Goal: Navigation & Orientation: Find specific page/section

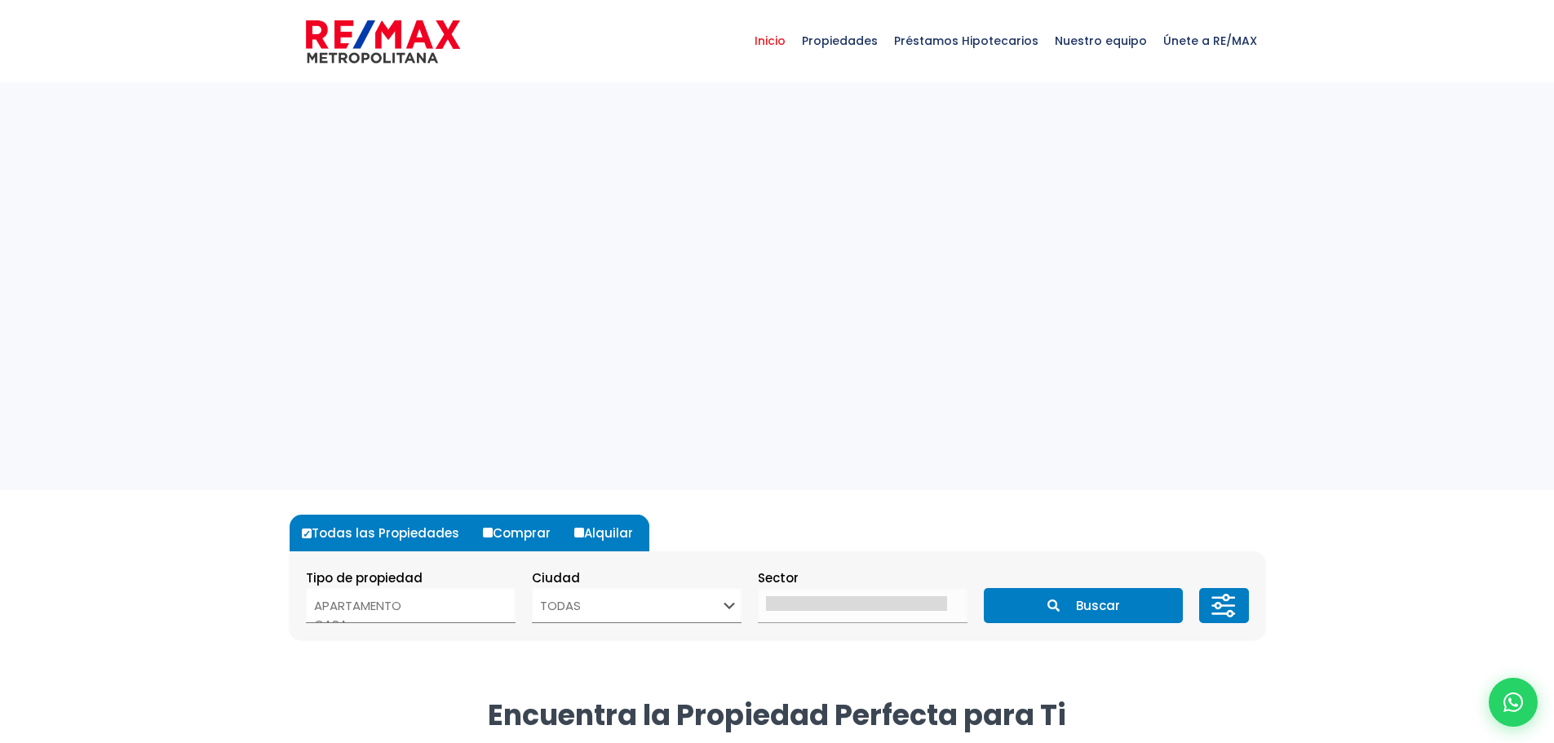
select select
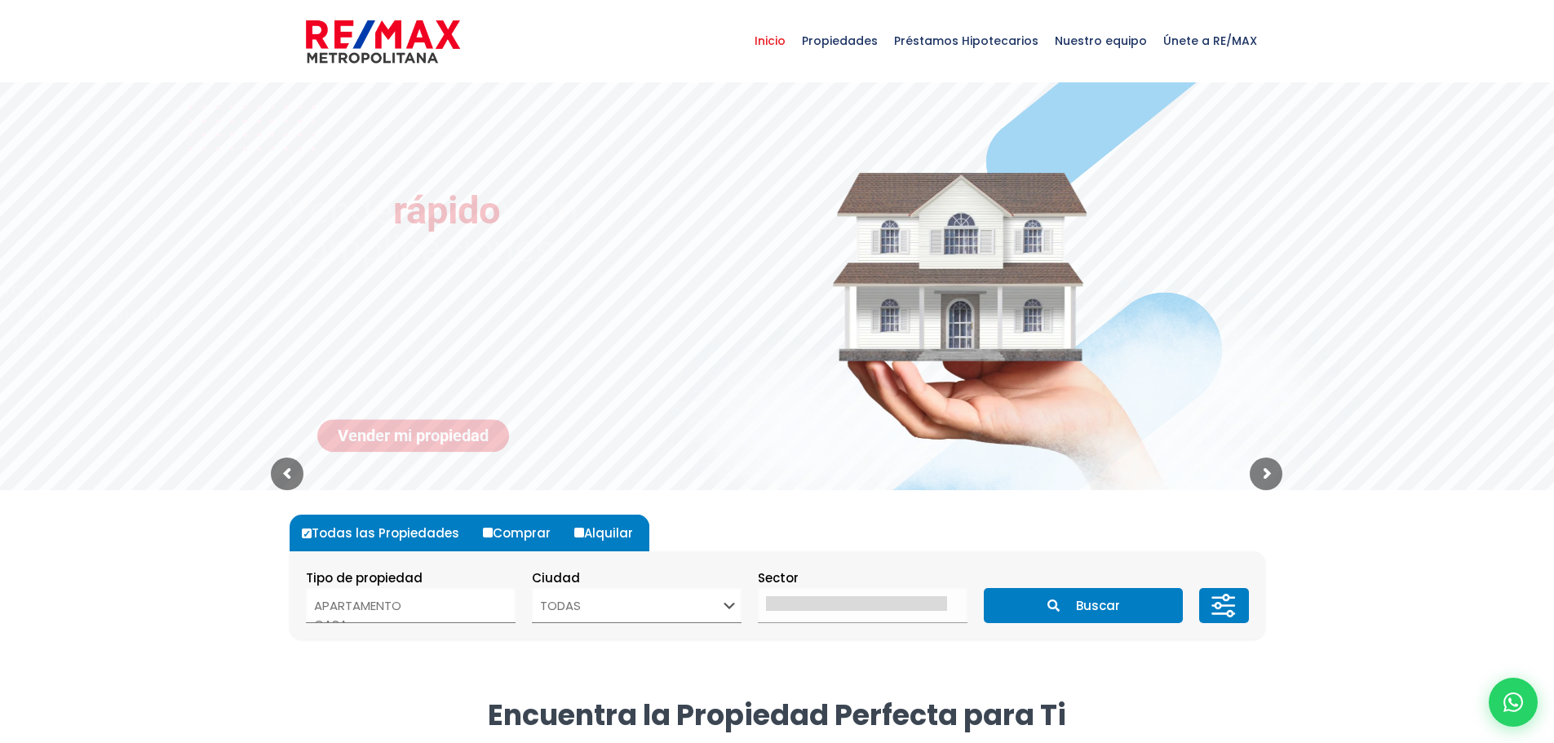
click at [1085, 38] on span "Nuestro equipo" at bounding box center [1100, 40] width 108 height 49
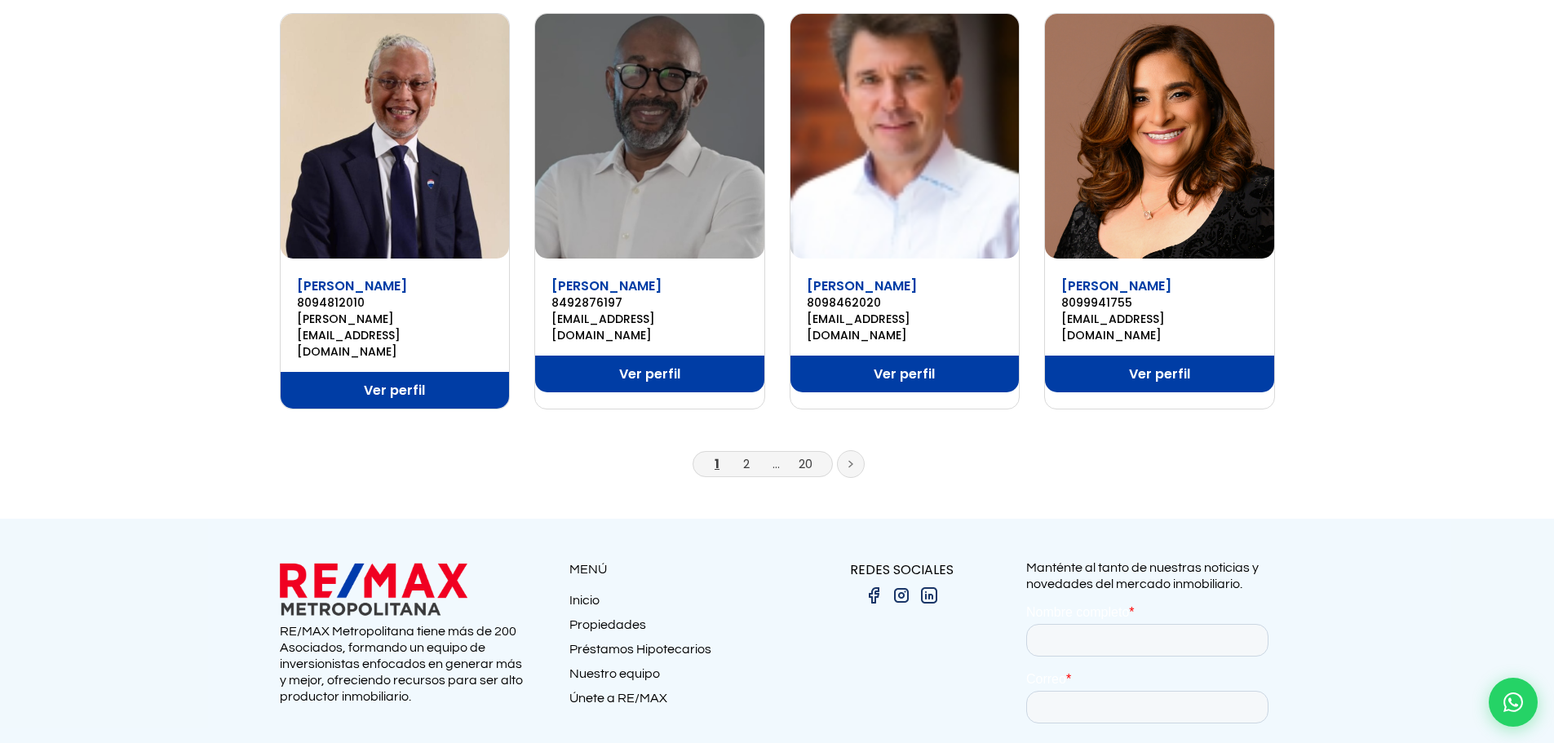
scroll to position [1142, 0]
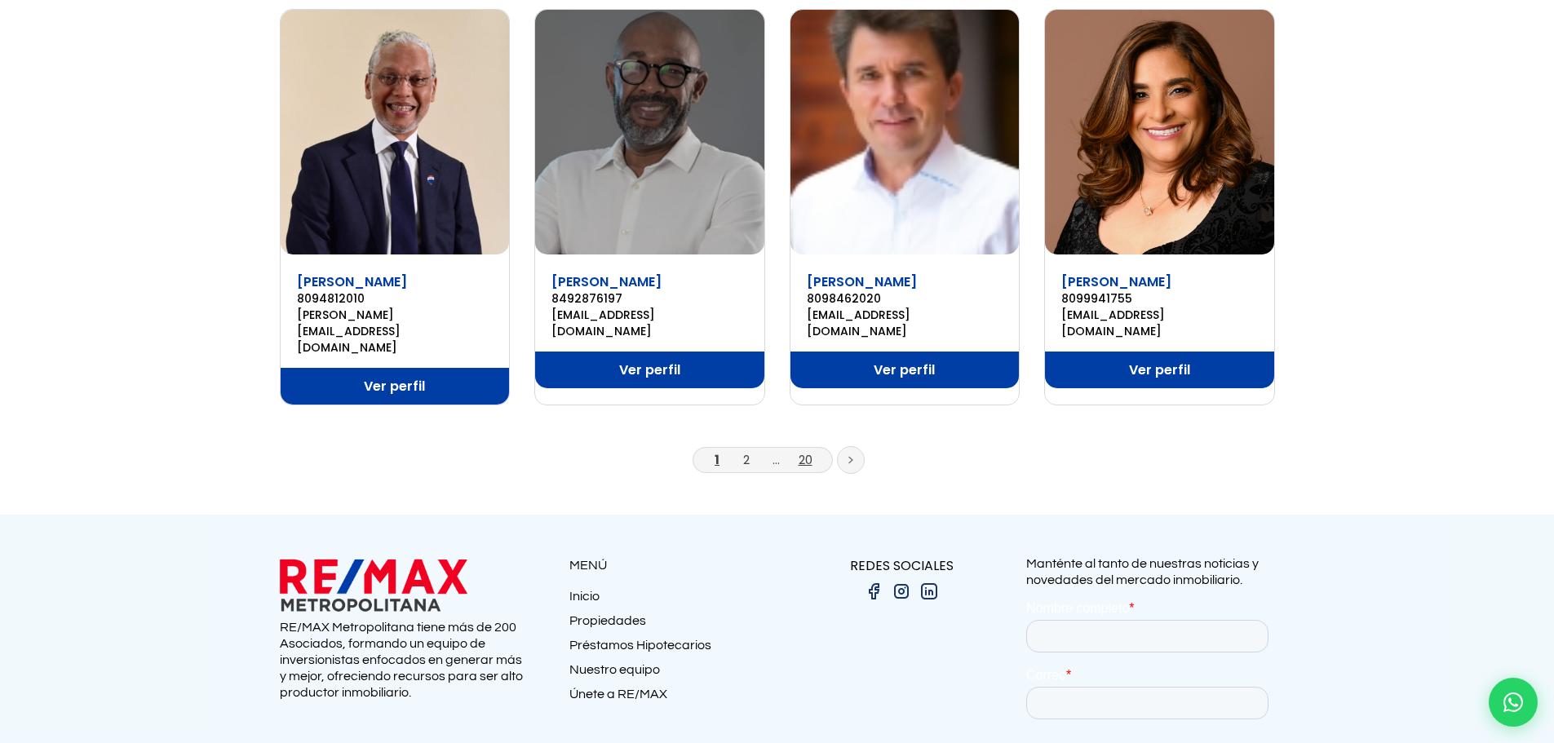
click at [808, 451] on link "20" at bounding box center [805, 459] width 14 height 17
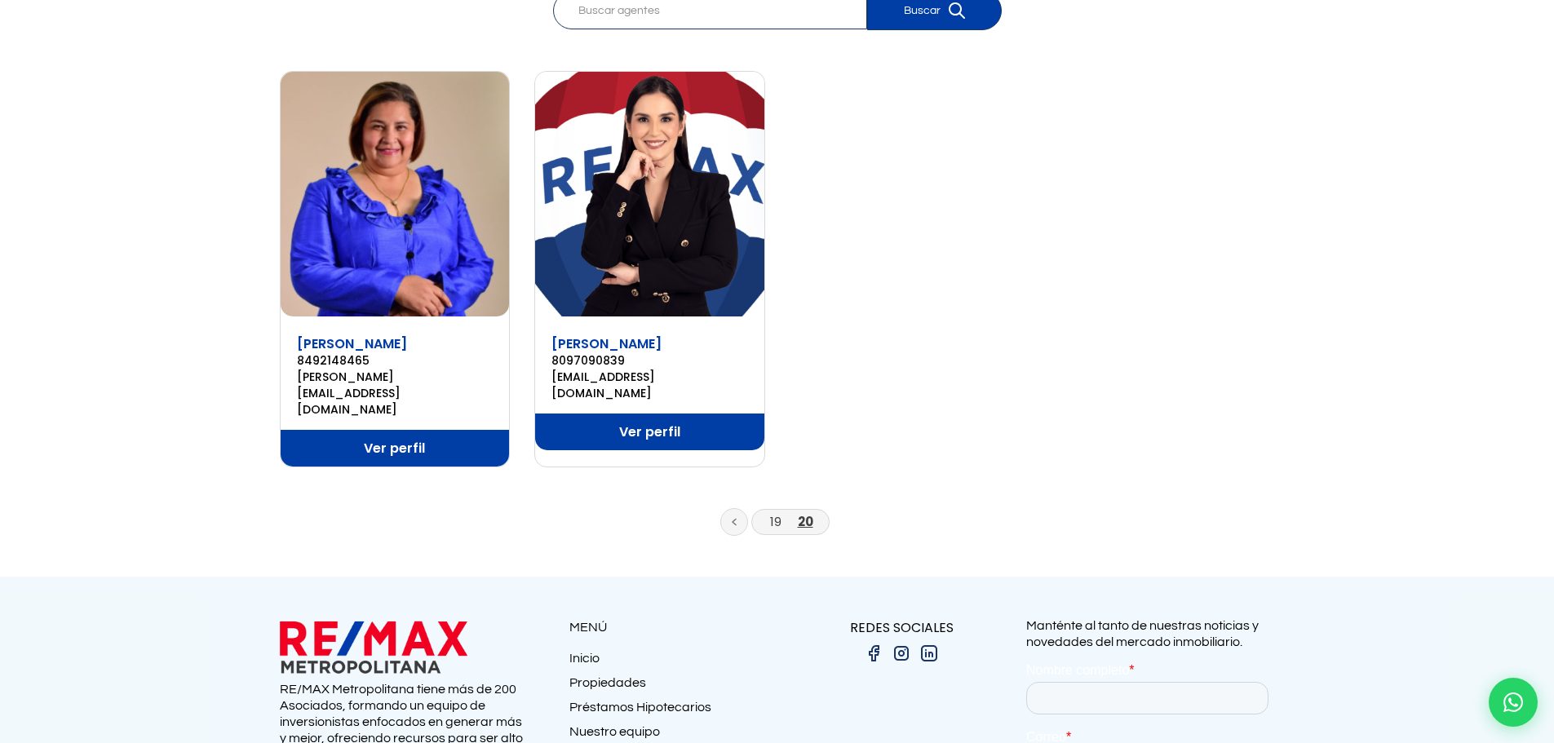
scroll to position [157, 0]
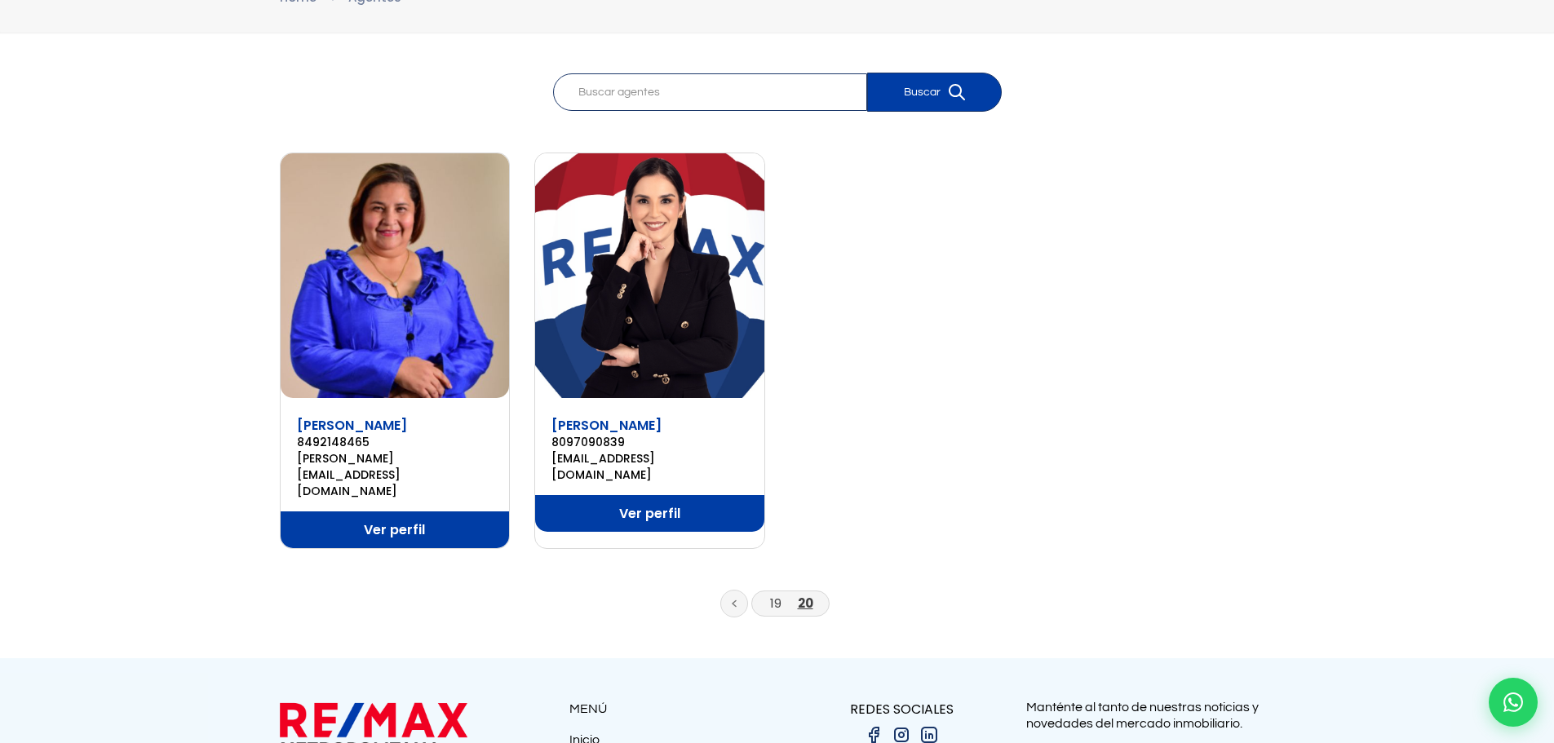
click at [631, 495] on link "Ver perfil" at bounding box center [649, 513] width 229 height 37
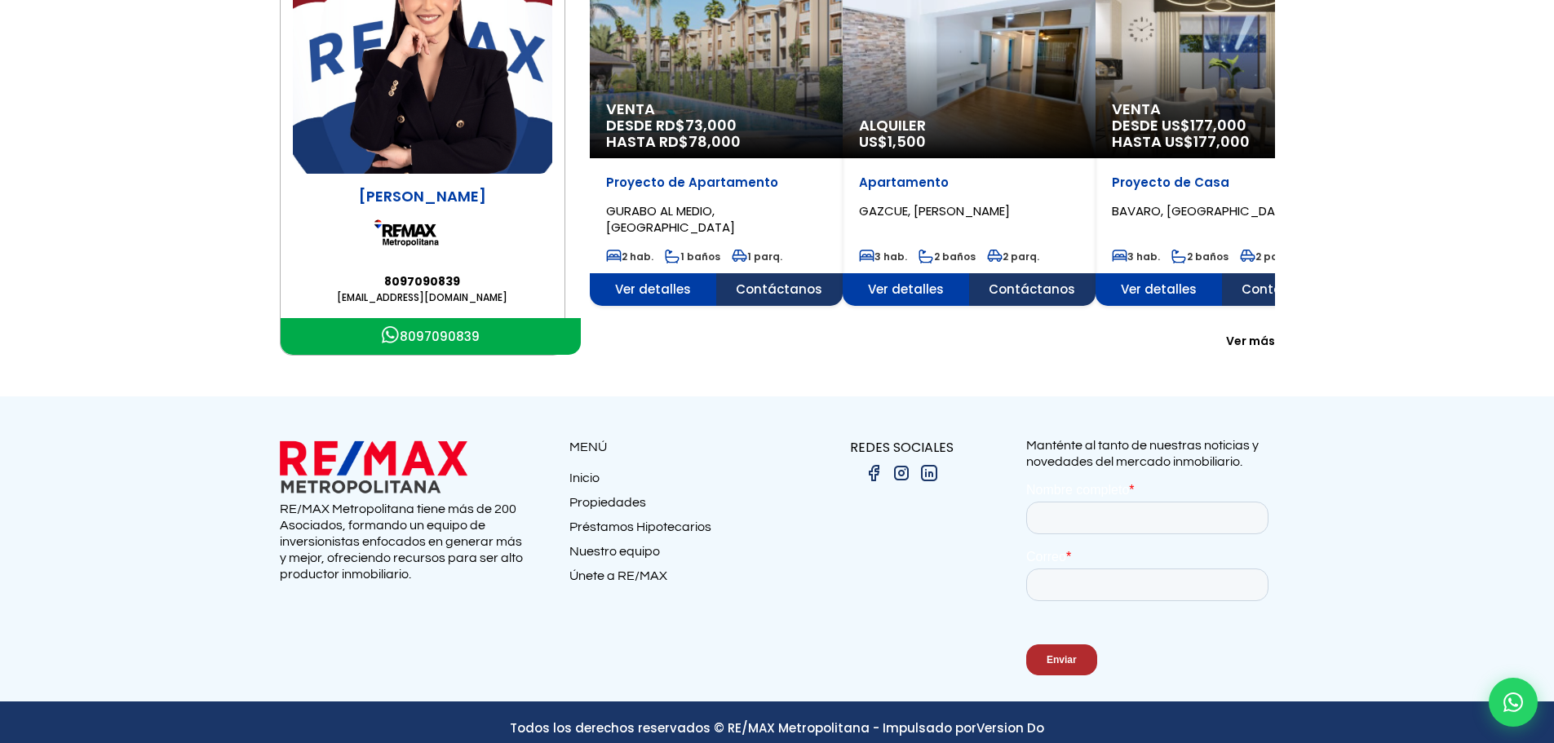
scroll to position [288, 0]
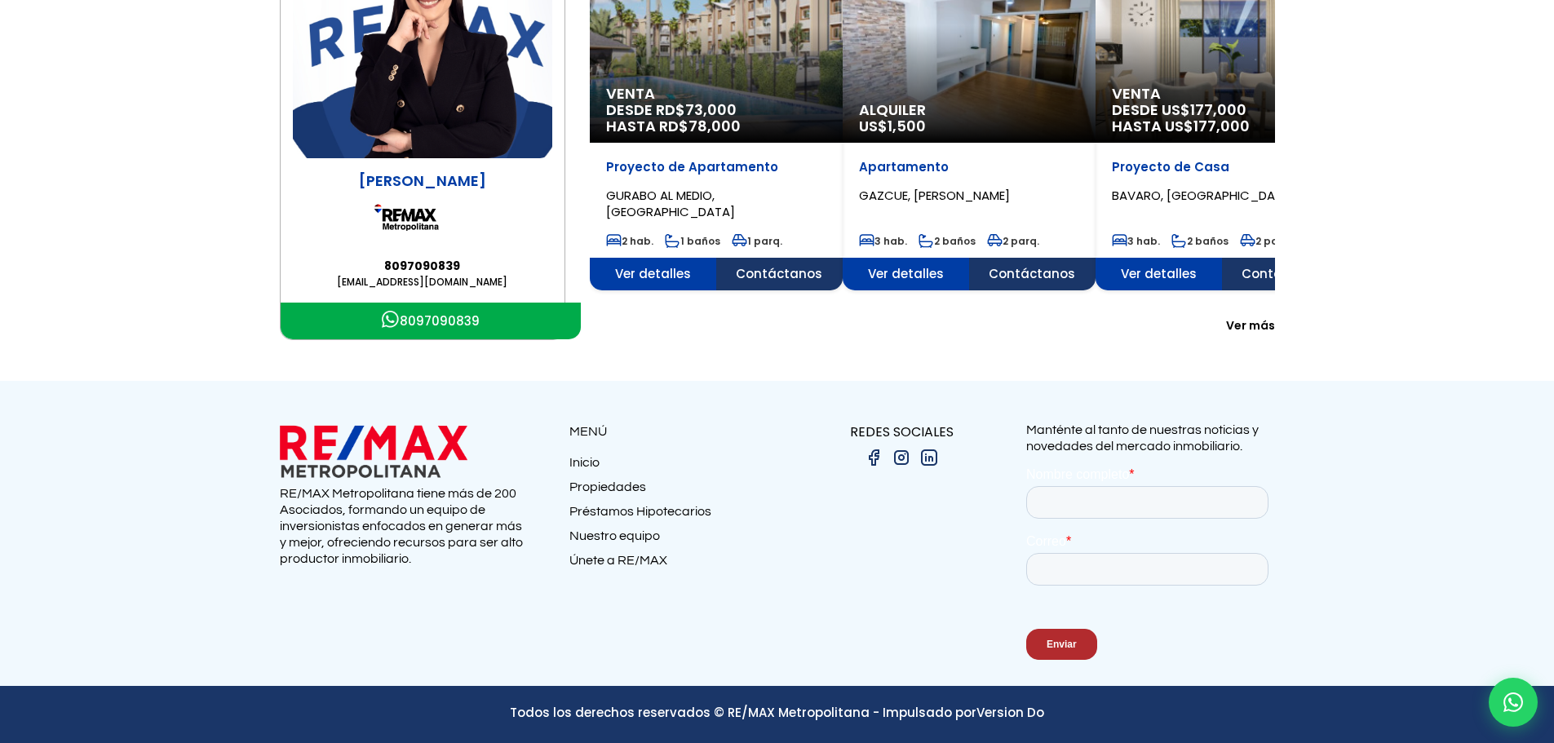
click at [586, 534] on link "Nuestro equipo" at bounding box center [673, 540] width 208 height 24
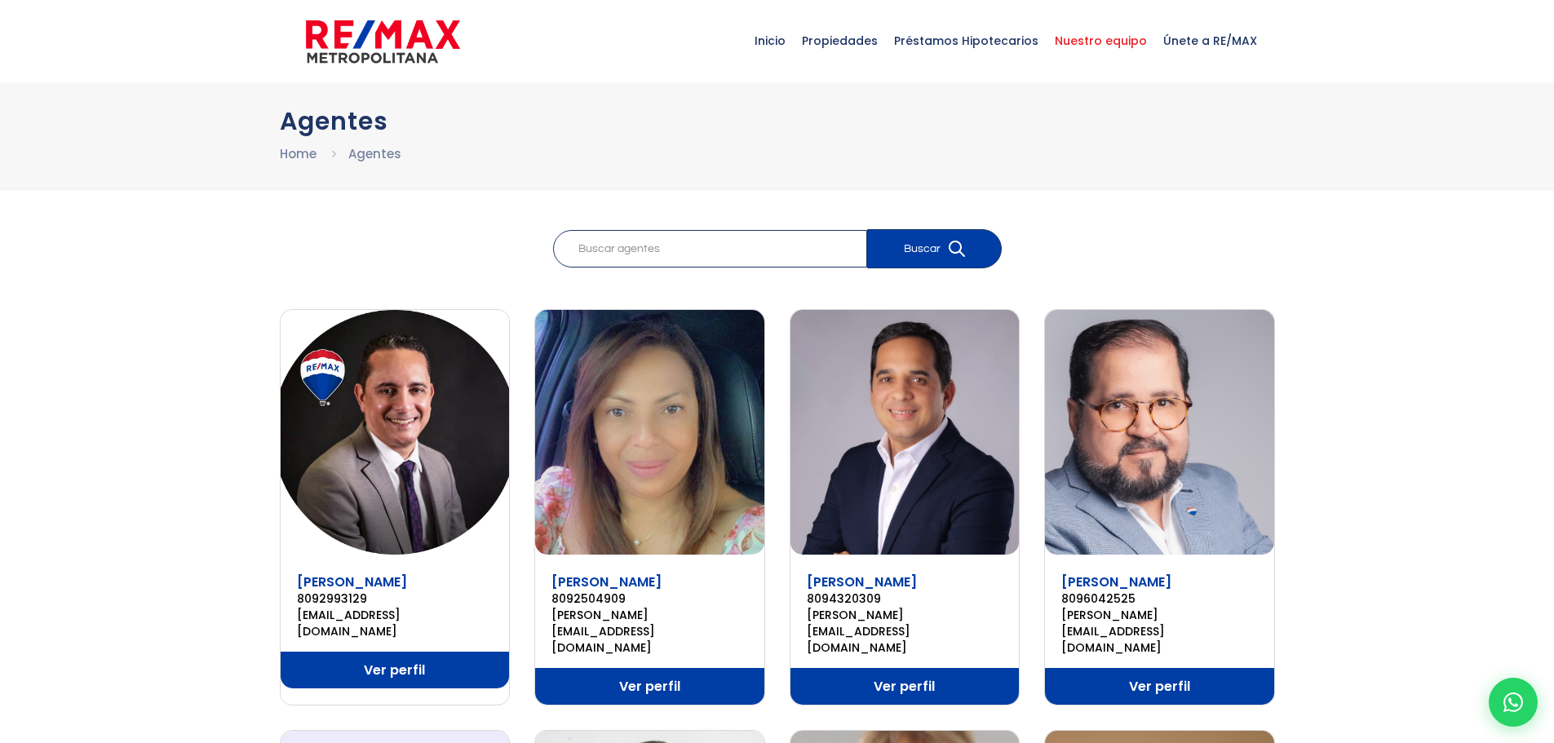
click at [851, 37] on span "Propiedades" at bounding box center [840, 40] width 92 height 49
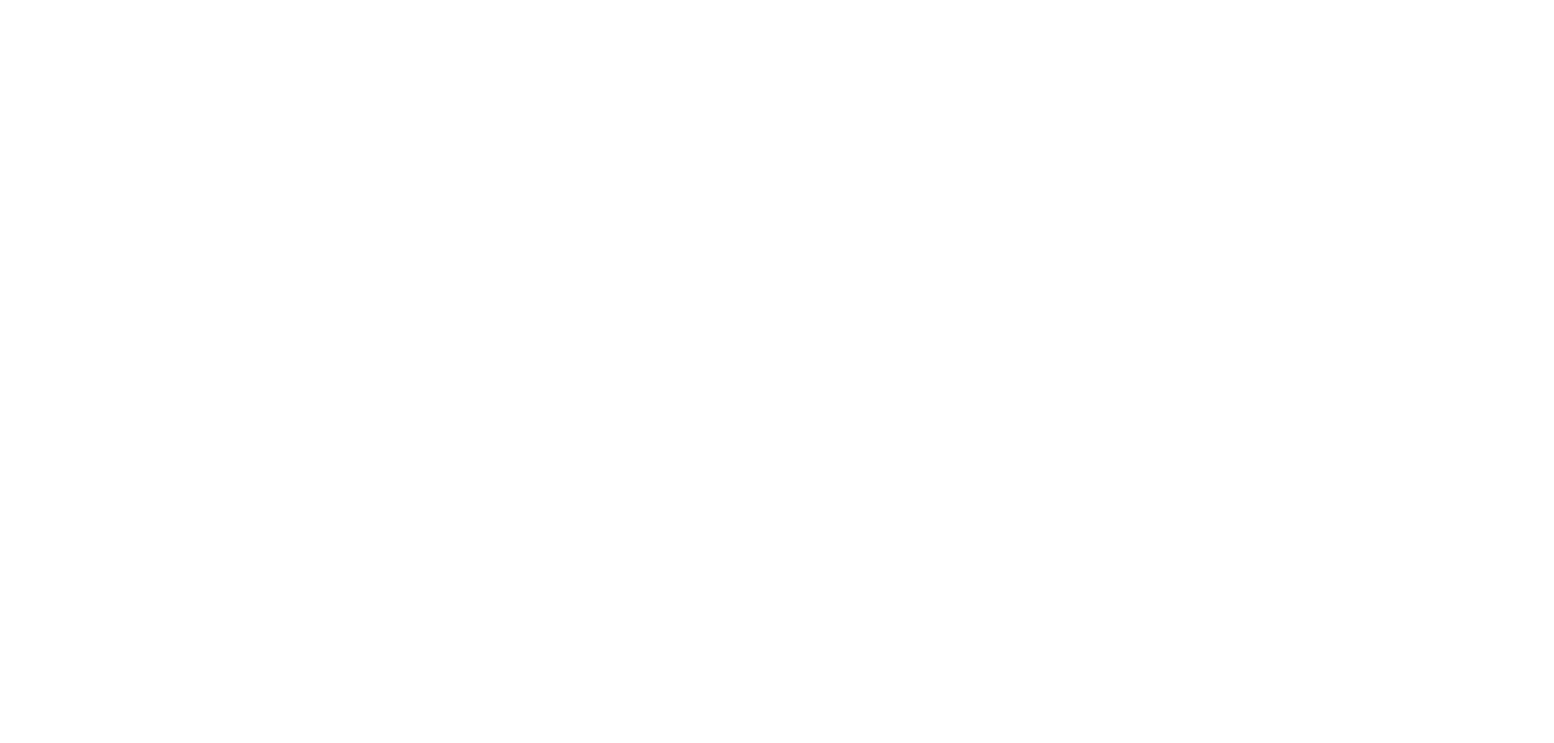
select select
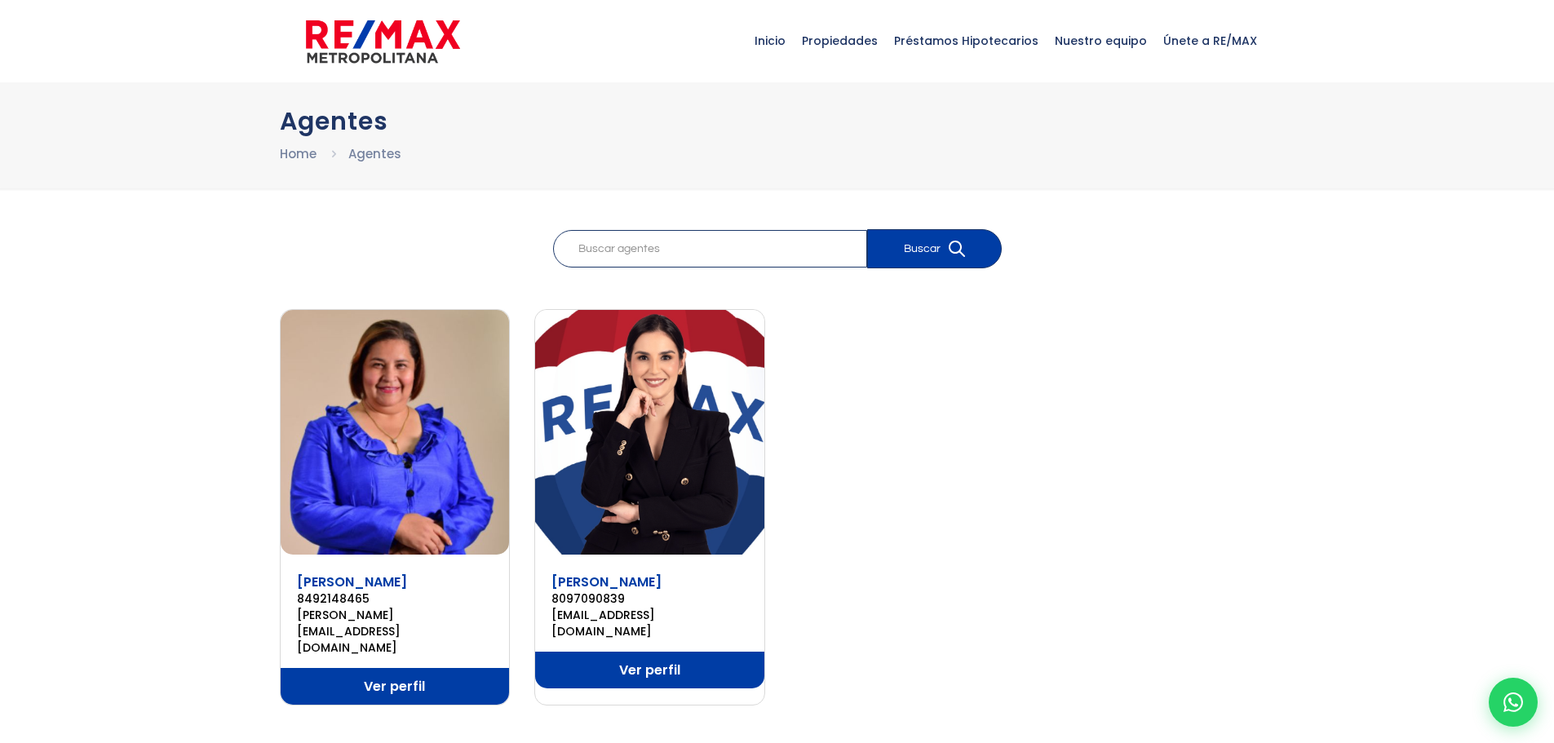
click at [391, 50] on img at bounding box center [383, 41] width 154 height 49
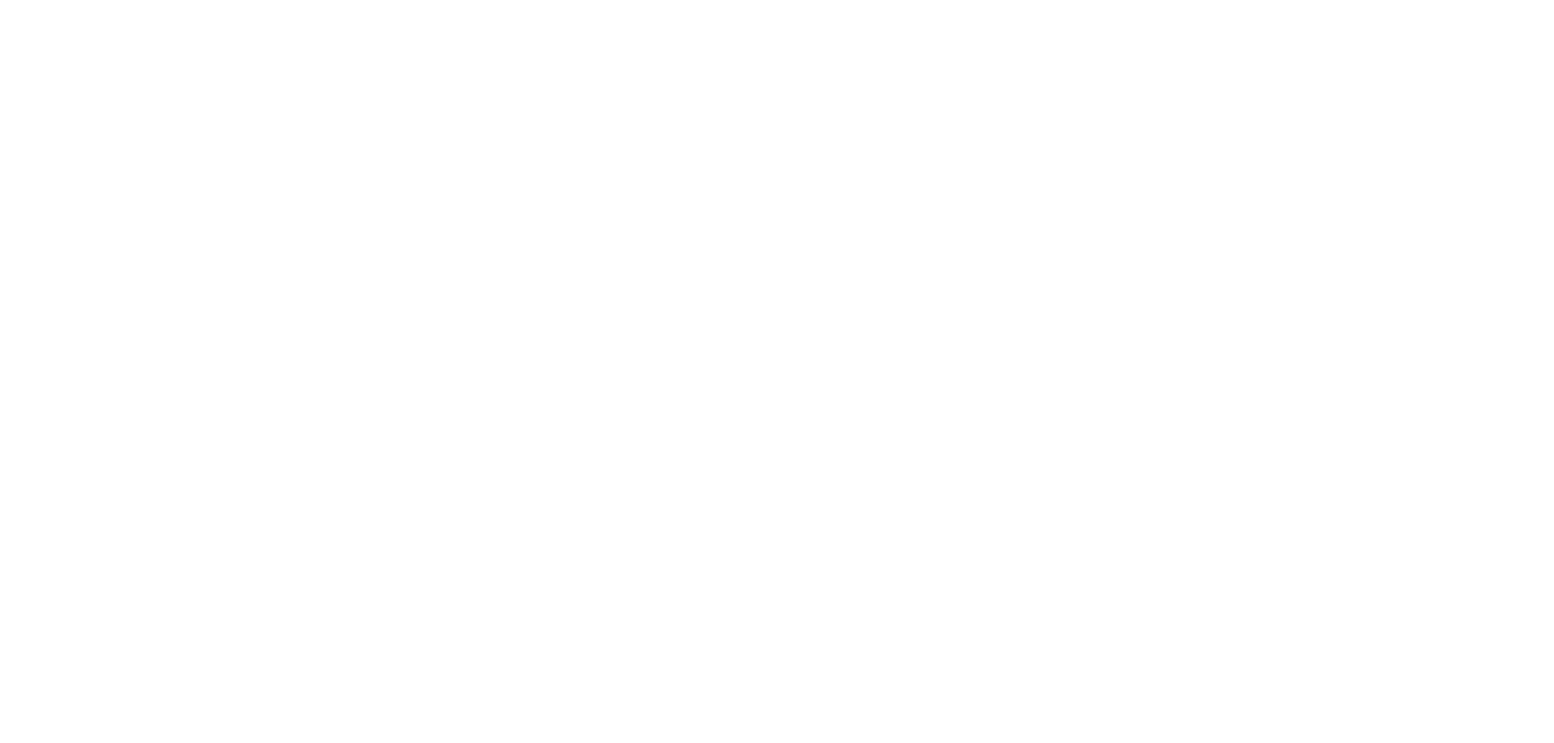
select select
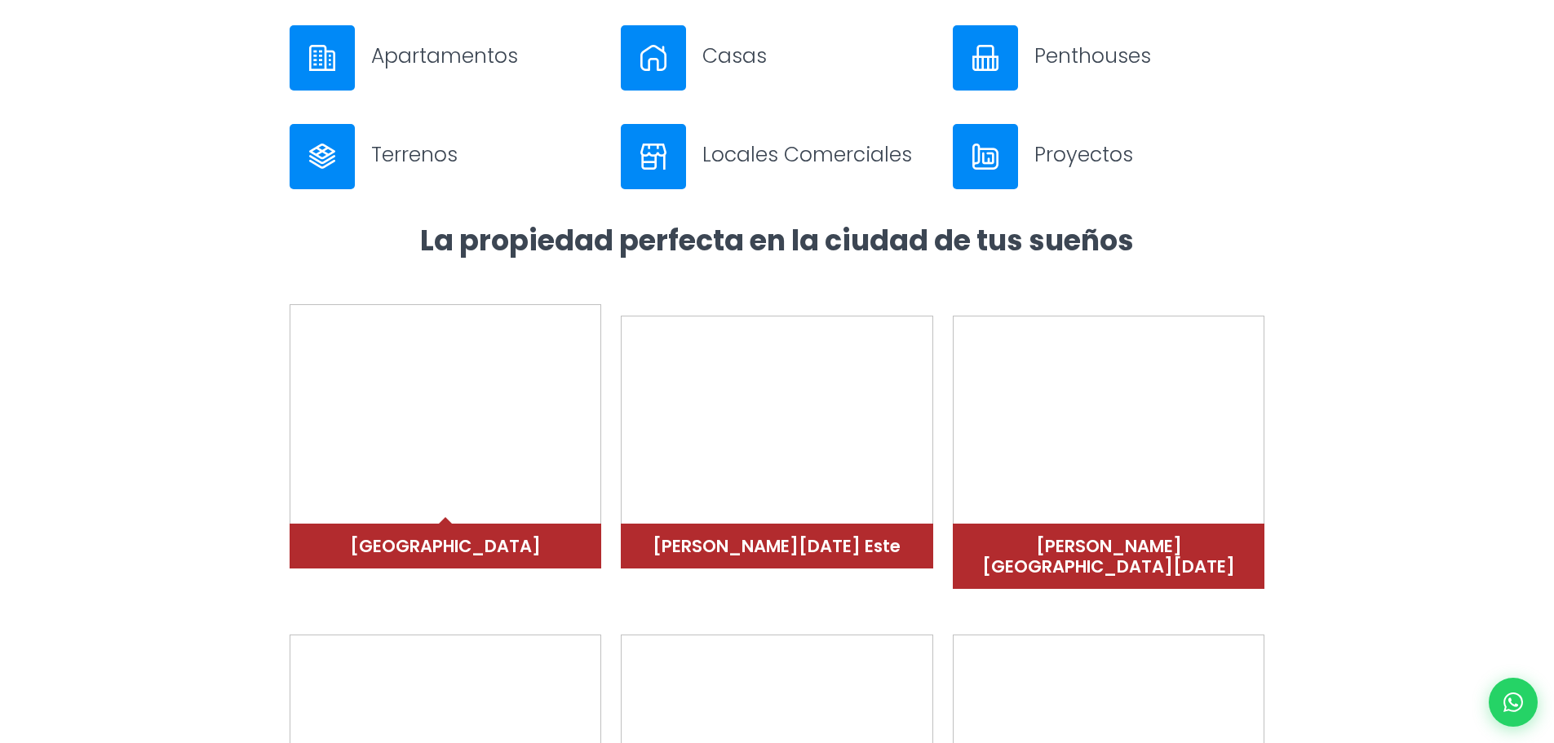
scroll to position [897, 0]
